Goal: Check status: Check status

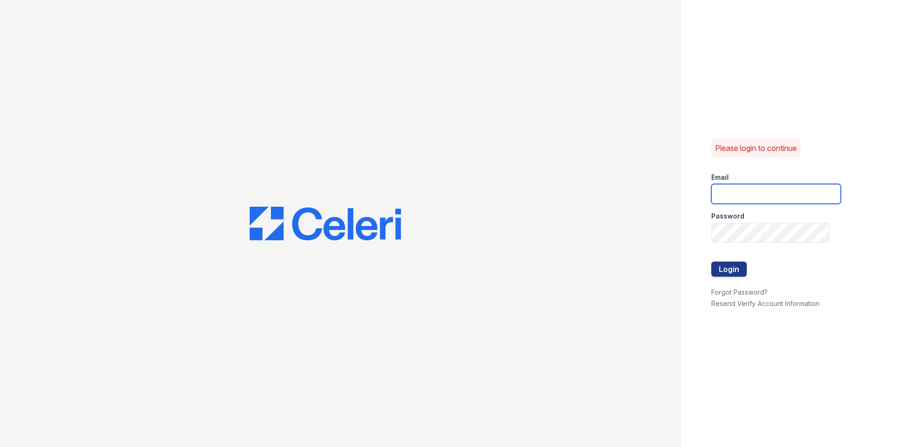
type input "[EMAIL_ADDRESS][DOMAIN_NAME]"
click at [683, 235] on div "Please login to continue Email arrive2801@trinity-pm.com Password Login Forgot …" at bounding box center [794, 223] width 227 height 447
click at [695, 235] on div "Please login to continue Email arrive2801@trinity-pm.com Password Login Forgot …" at bounding box center [794, 223] width 227 height 447
click at [634, 194] on div at bounding box center [340, 223] width 681 height 447
type input "[EMAIL_ADDRESS][DOMAIN_NAME]"
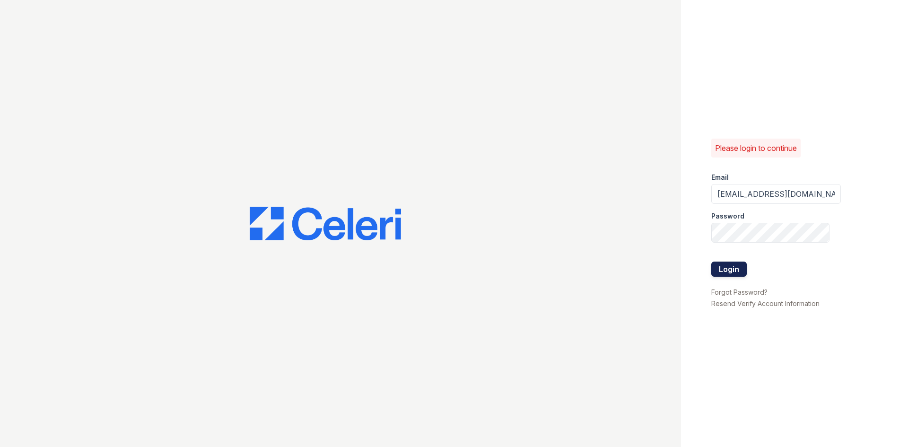
click at [739, 268] on button "Login" at bounding box center [728, 268] width 35 height 15
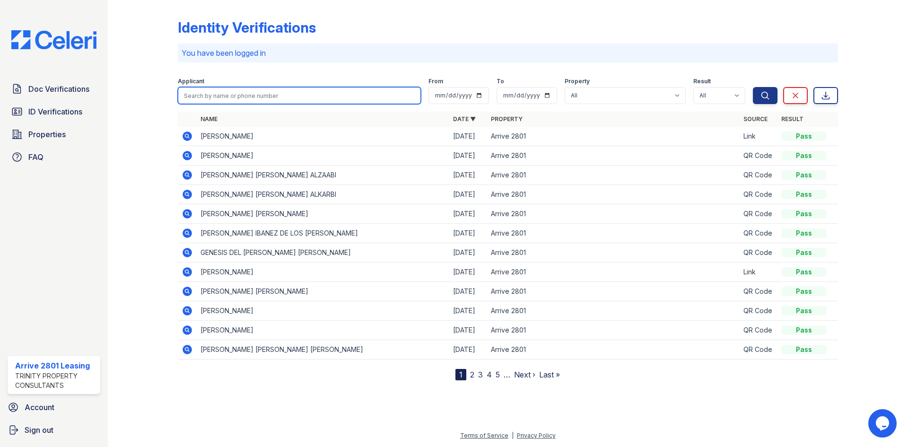
click at [240, 99] on input "search" at bounding box center [299, 95] width 243 height 17
type input "getu"
click at [753, 87] on button "Search" at bounding box center [765, 95] width 25 height 17
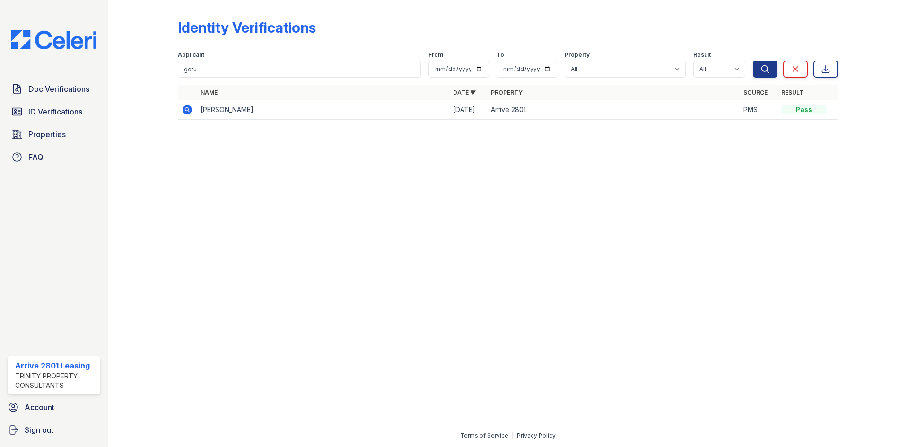
click at [189, 109] on icon at bounding box center [187, 109] width 9 height 9
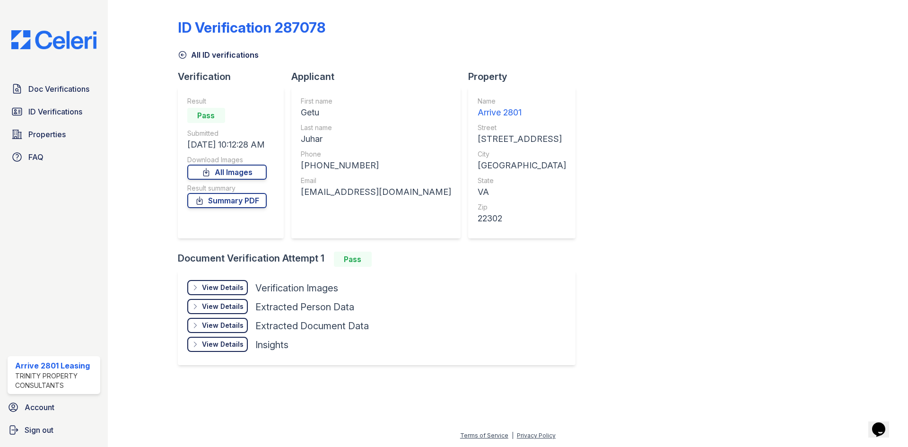
click at [224, 291] on div "View Details" at bounding box center [223, 287] width 42 height 9
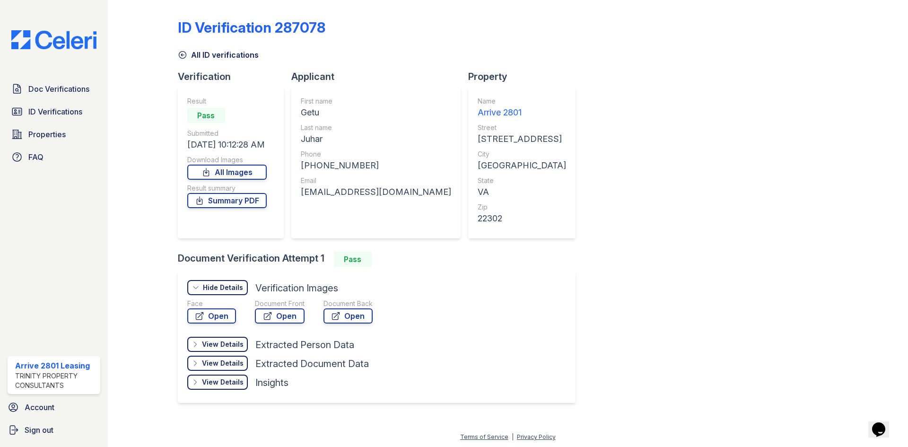
click at [224, 340] on div "View Details" at bounding box center [223, 343] width 42 height 9
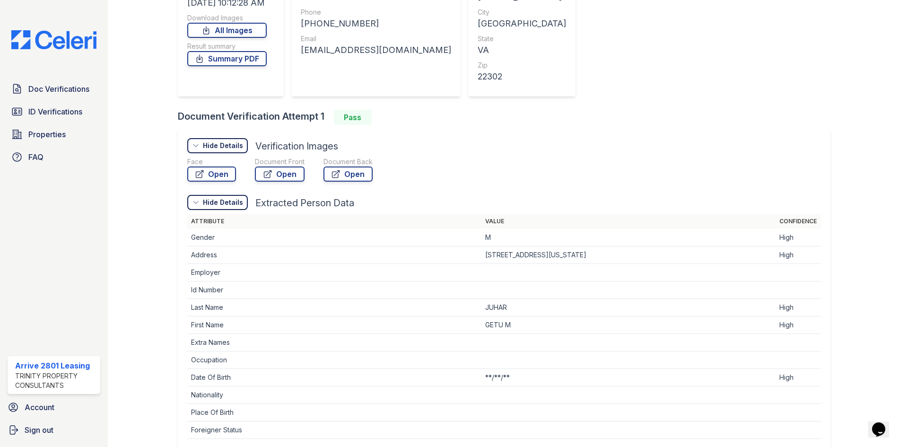
scroll to position [236, 0]
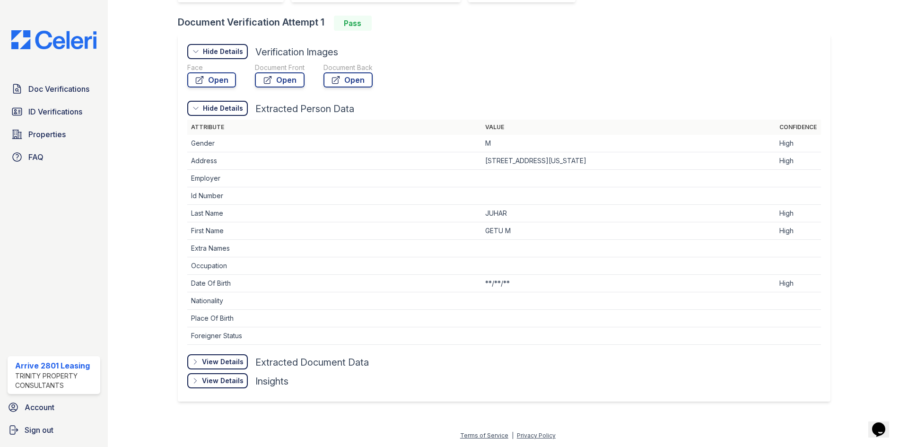
click at [226, 367] on div "View Details Details" at bounding box center [217, 361] width 61 height 15
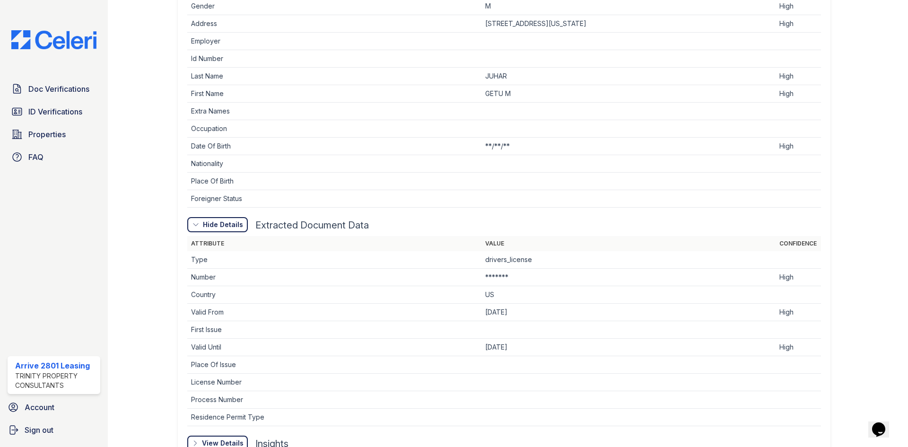
scroll to position [425, 0]
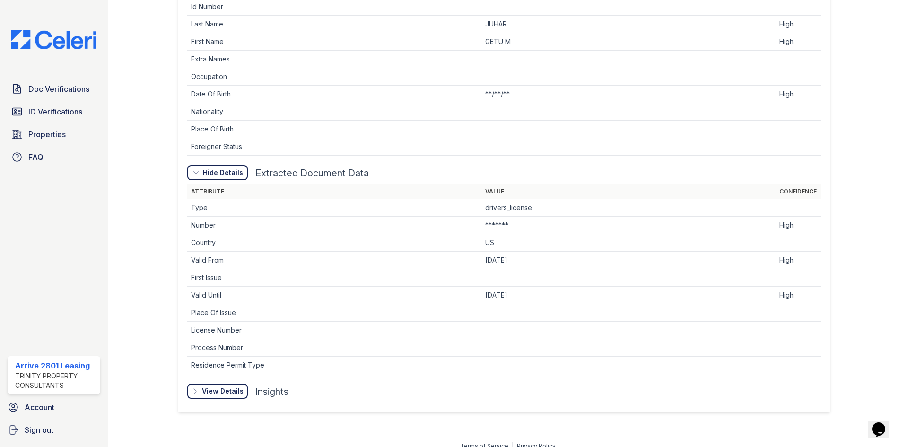
click at [226, 386] on div "View Details Details" at bounding box center [217, 390] width 61 height 15
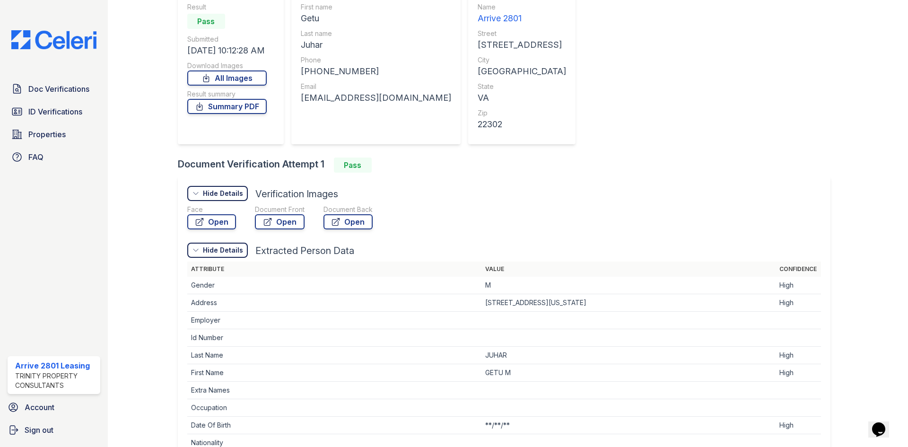
scroll to position [0, 0]
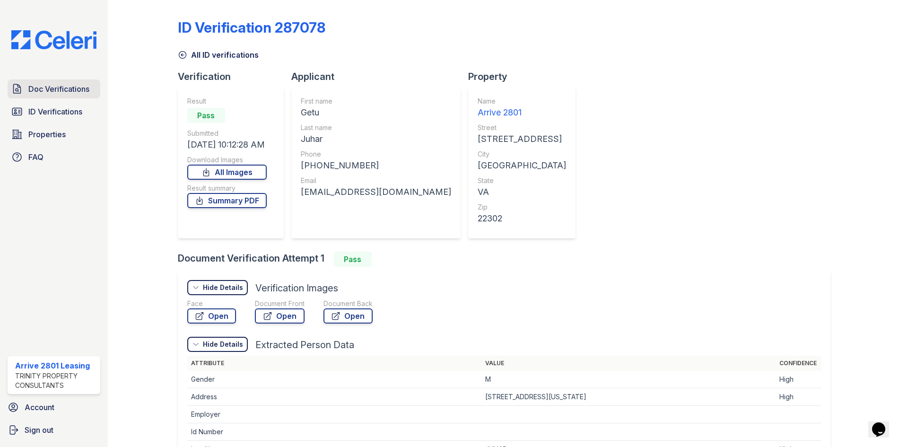
click at [70, 93] on span "Doc Verifications" at bounding box center [58, 88] width 61 height 11
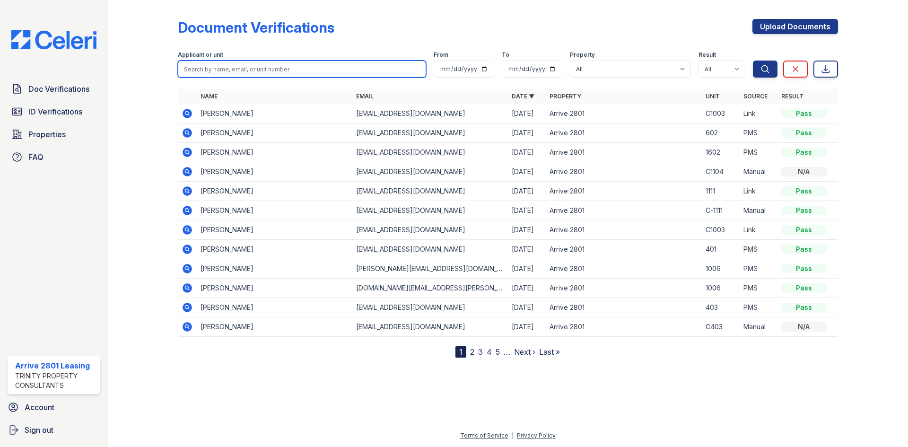
click at [290, 66] on input "search" at bounding box center [302, 69] width 248 height 17
type input "getu"
click at [753, 61] on button "Search" at bounding box center [765, 69] width 25 height 17
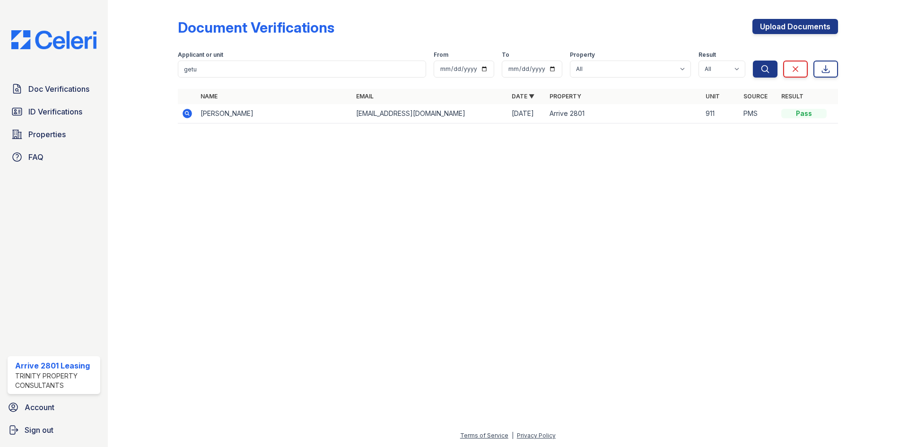
click at [187, 115] on icon at bounding box center [187, 113] width 9 height 9
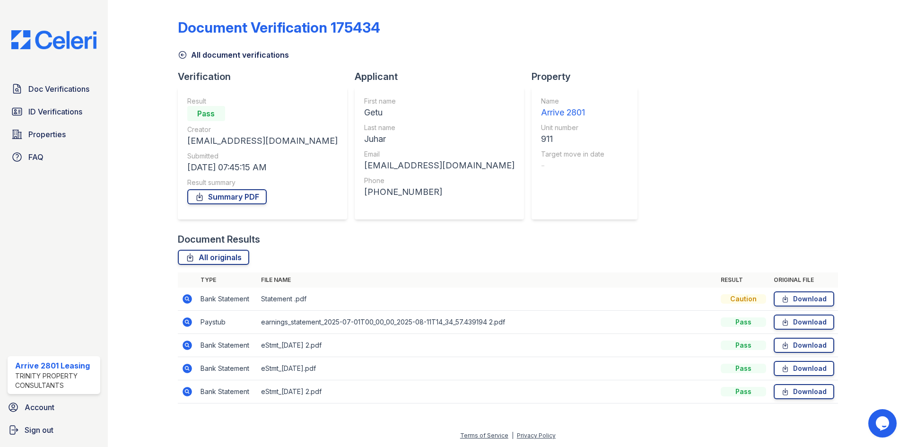
click at [190, 323] on icon at bounding box center [187, 321] width 9 height 9
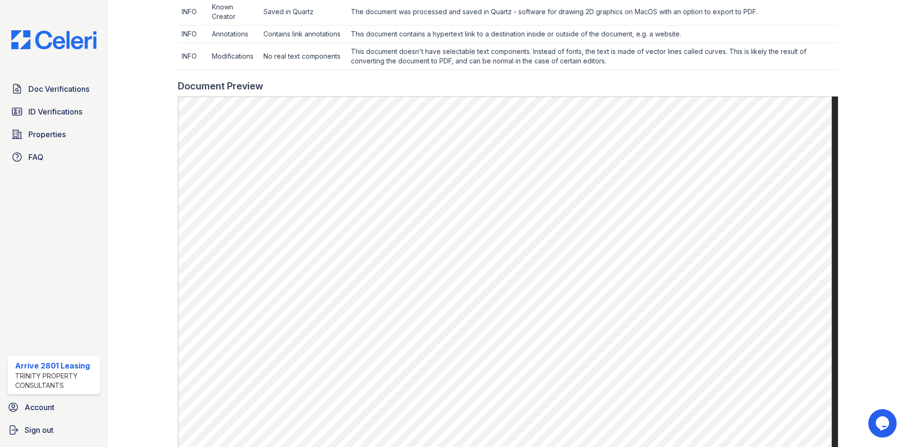
scroll to position [426, 0]
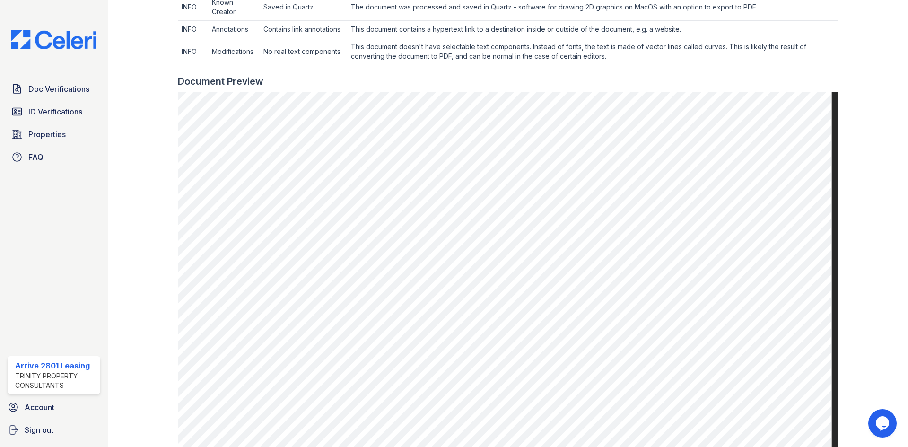
click at [883, 220] on div at bounding box center [865, 58] width 55 height 960
click at [54, 107] on span "ID Verifications" at bounding box center [55, 111] width 54 height 11
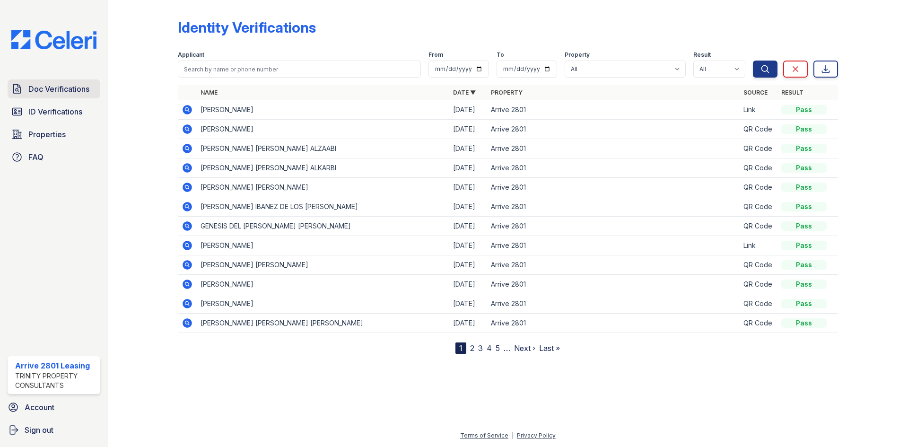
click at [84, 94] on span "Doc Verifications" at bounding box center [58, 88] width 61 height 11
